Goal: Information Seeking & Learning: Learn about a topic

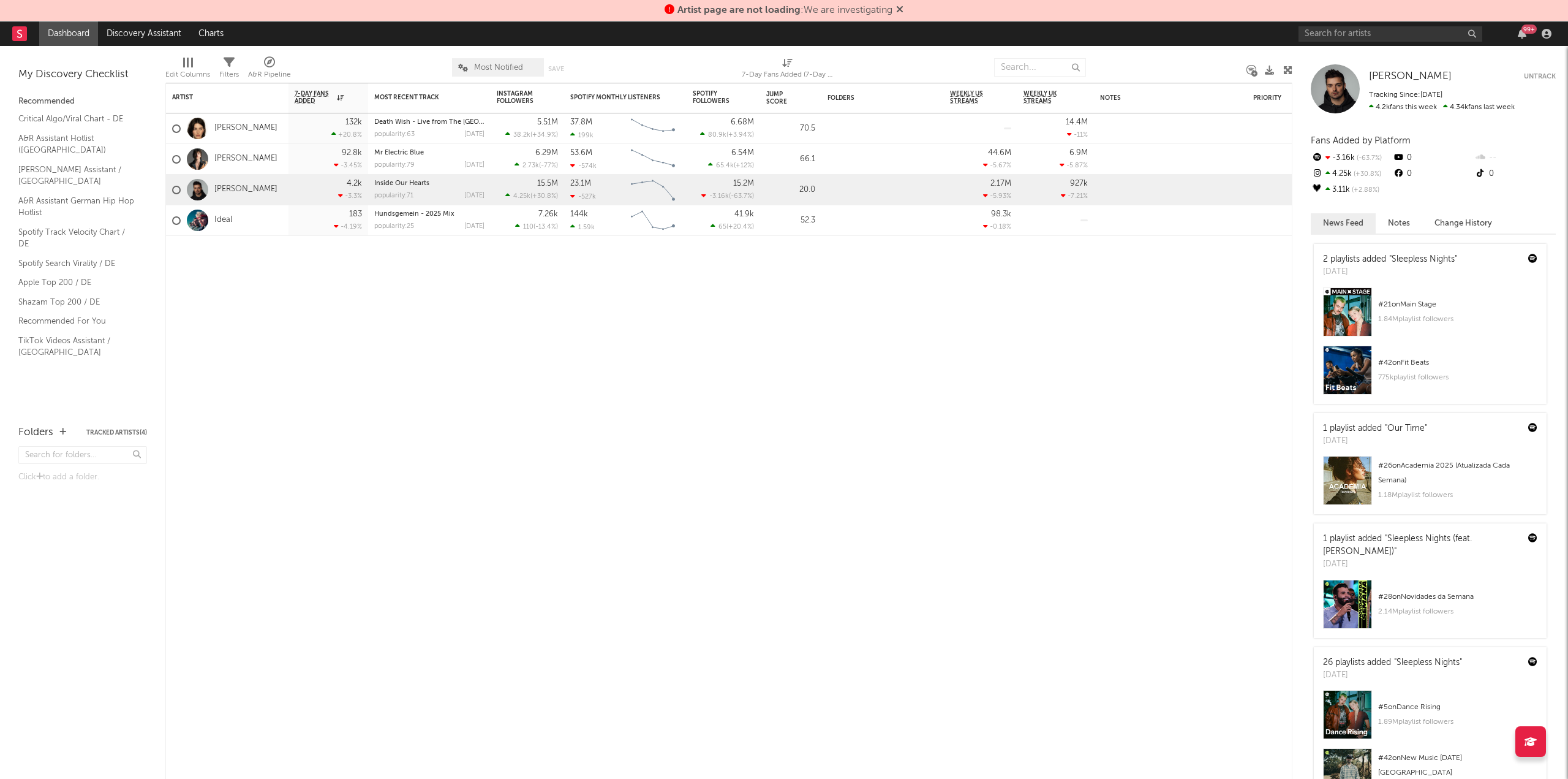
click at [900, 8] on icon at bounding box center [900, 9] width 8 height 10
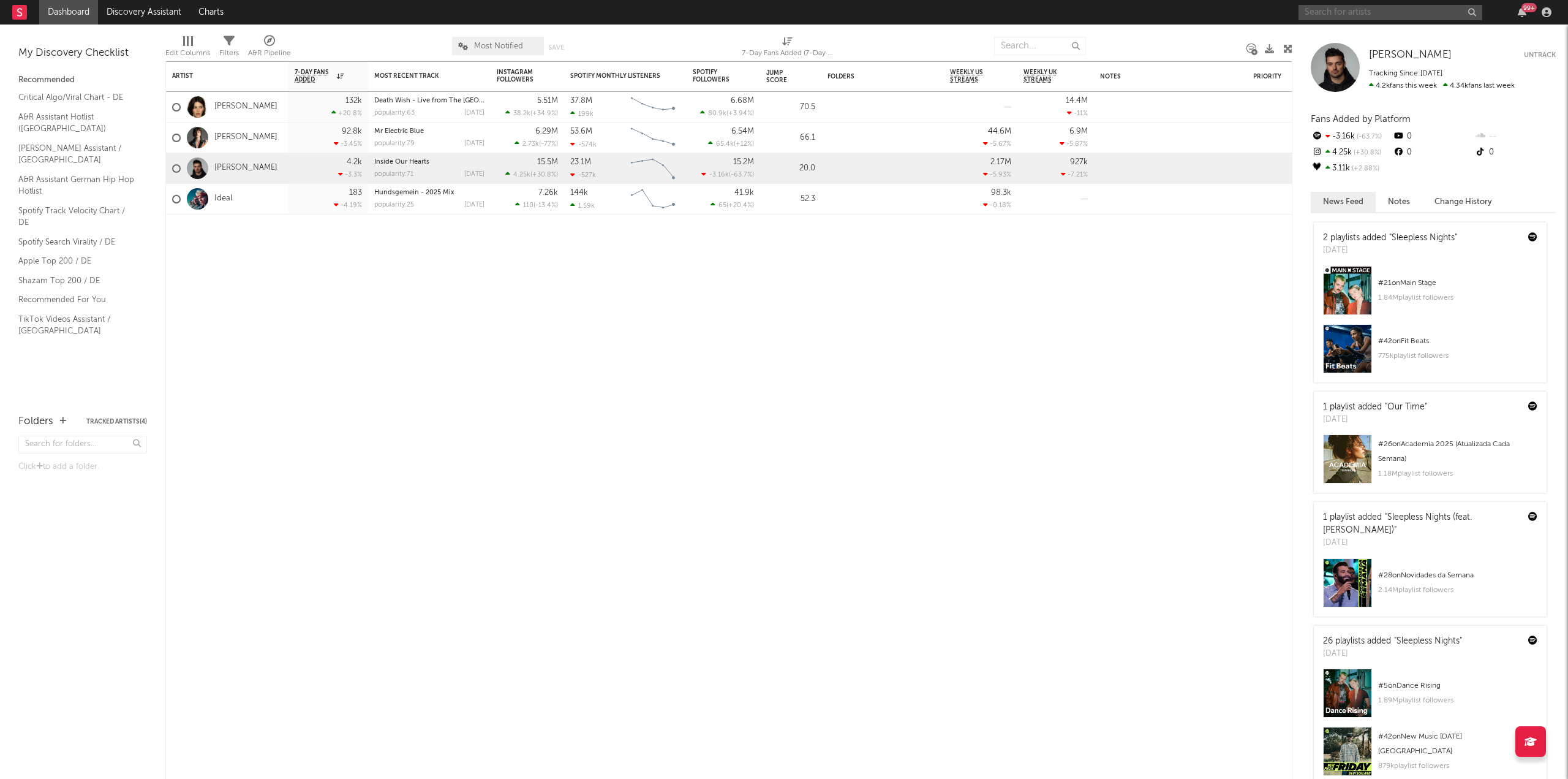
click at [1344, 19] on input "text" at bounding box center [1391, 12] width 184 height 15
click at [1388, 10] on input "madonnA" at bounding box center [1391, 12] width 184 height 15
click at [1403, 20] on input "madonna" at bounding box center [1391, 12] width 184 height 15
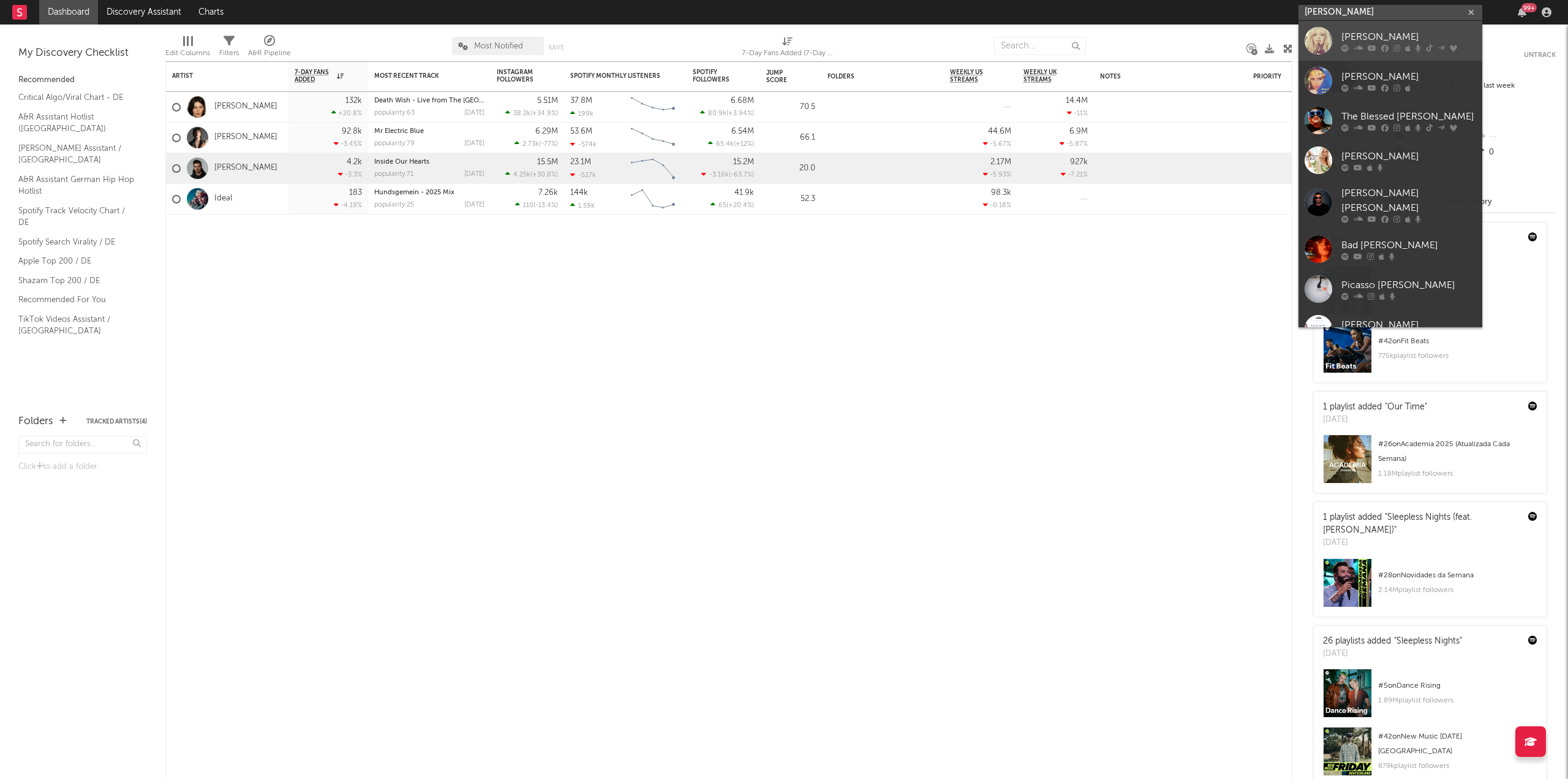
type input "madonna"
click at [1378, 32] on div "[PERSON_NAME]" at bounding box center [1409, 36] width 135 height 14
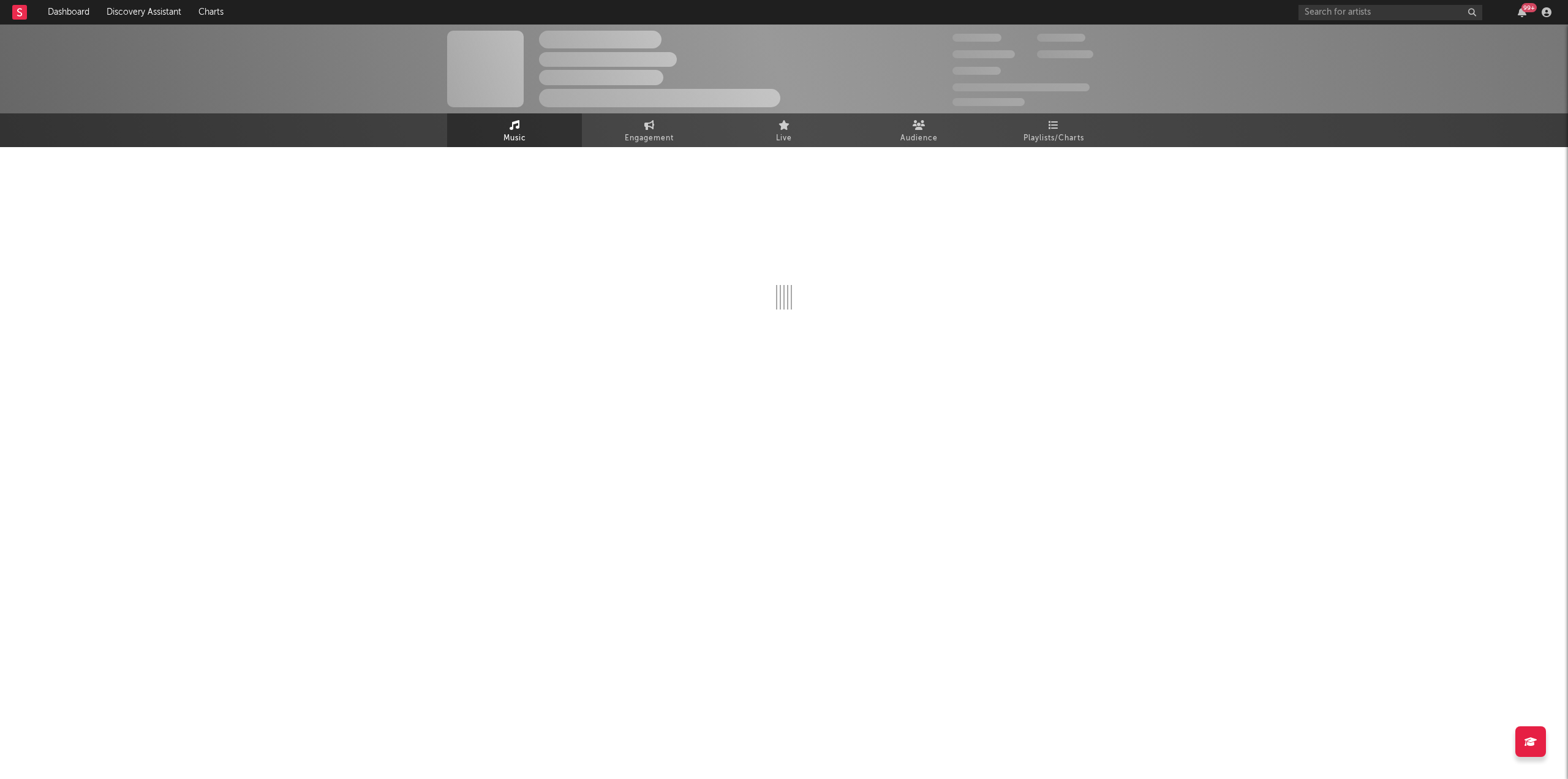
click at [1523, 10] on div "99 +" at bounding box center [1529, 7] width 15 height 9
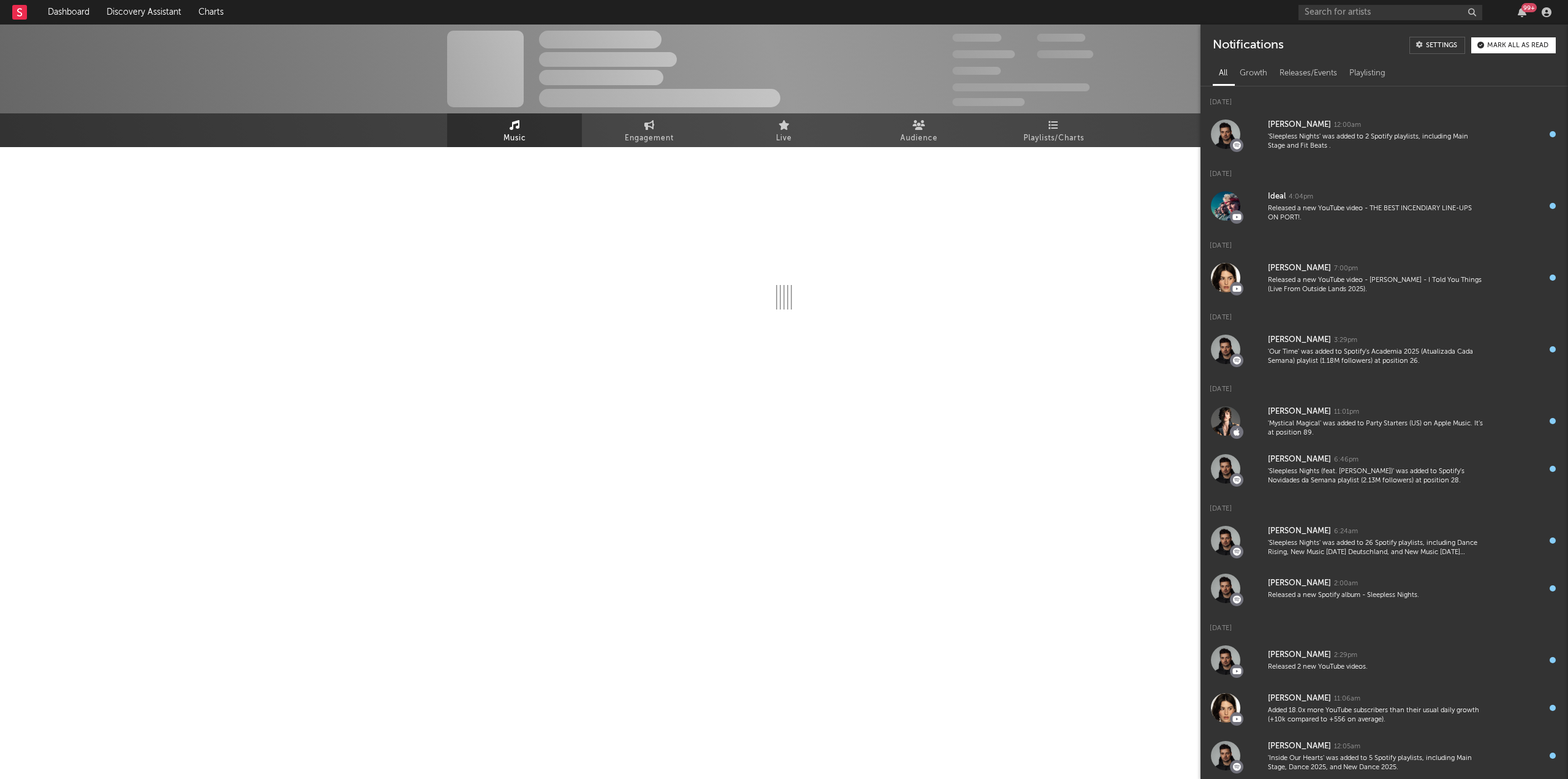
click at [1521, 10] on div "99 +" at bounding box center [1529, 7] width 15 height 9
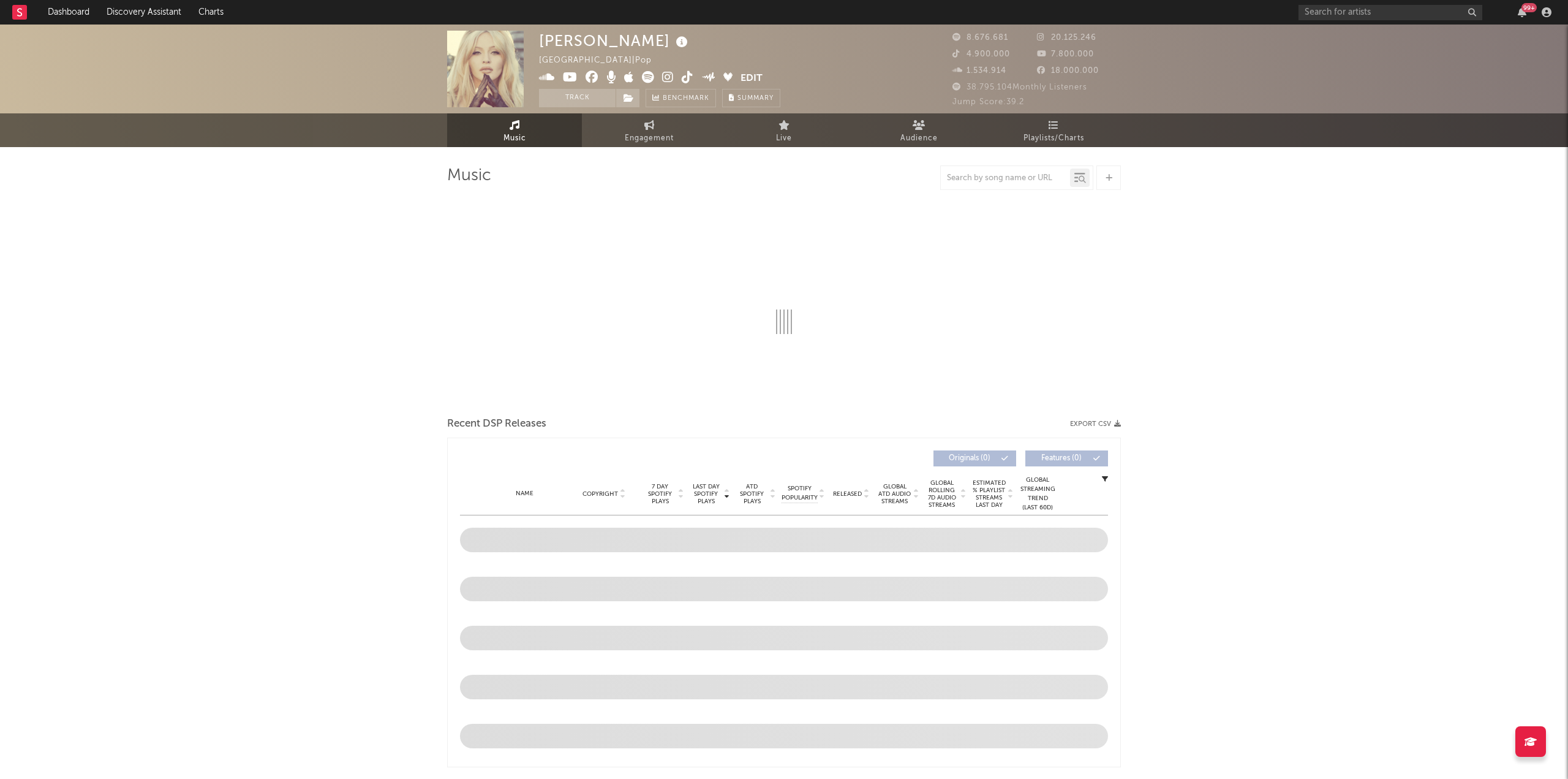
select select "6m"
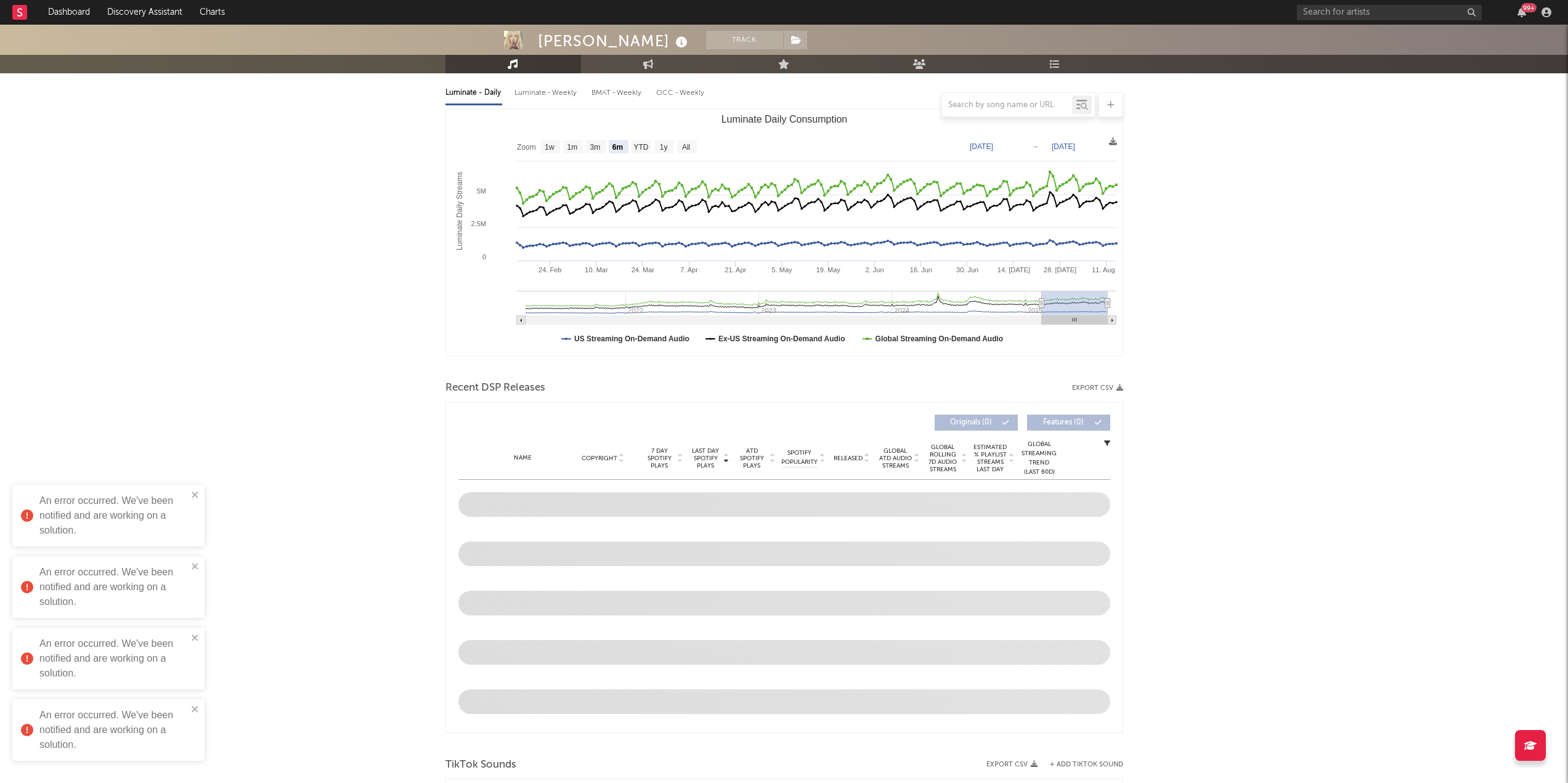
scroll to position [246, 0]
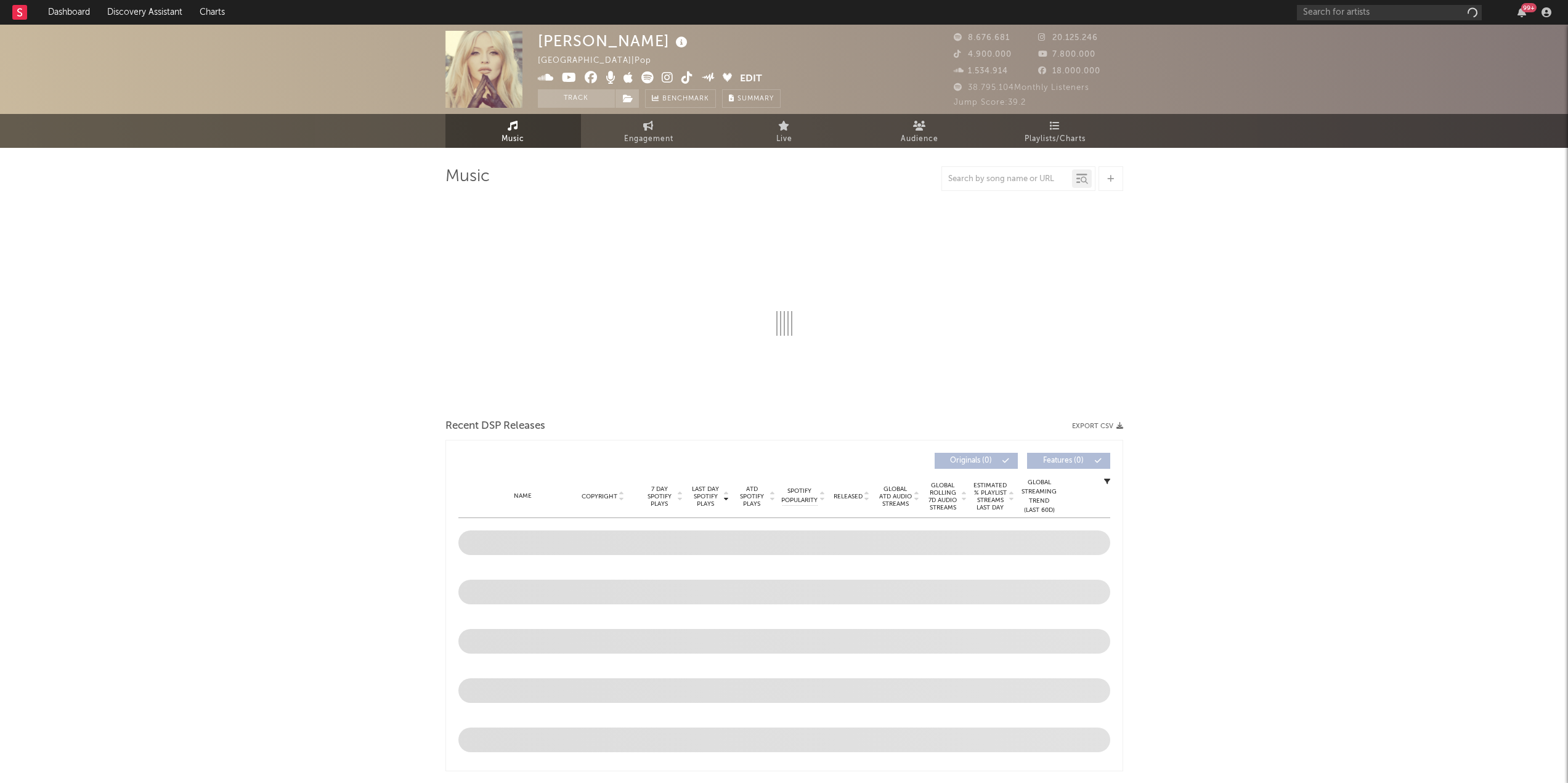
select select "6m"
